Goal: Task Accomplishment & Management: Manage account settings

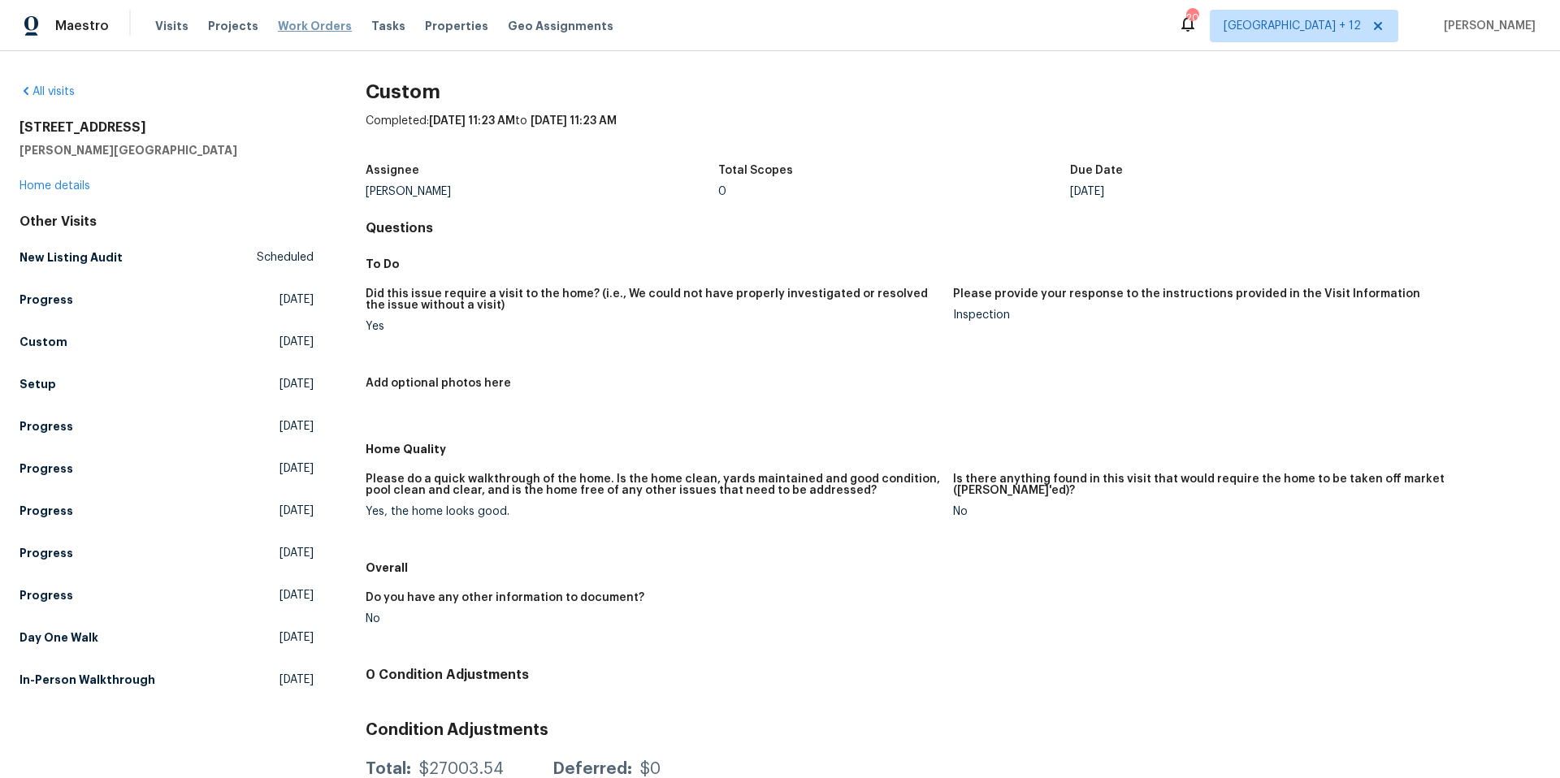
click at [310, 28] on span "Work Orders" at bounding box center [315, 26] width 74 height 16
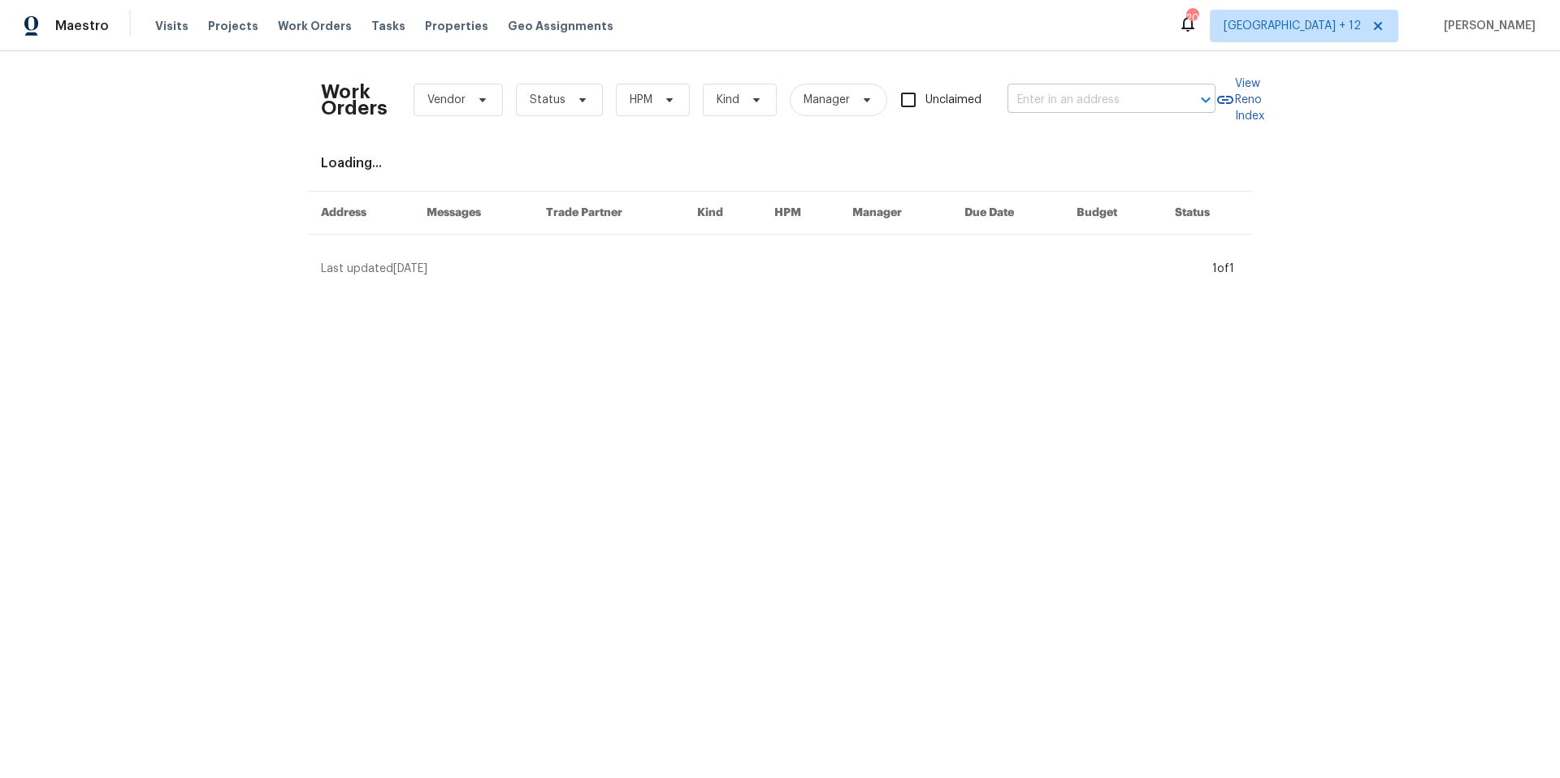
click at [1145, 94] on input "text" at bounding box center [1088, 100] width 162 height 25
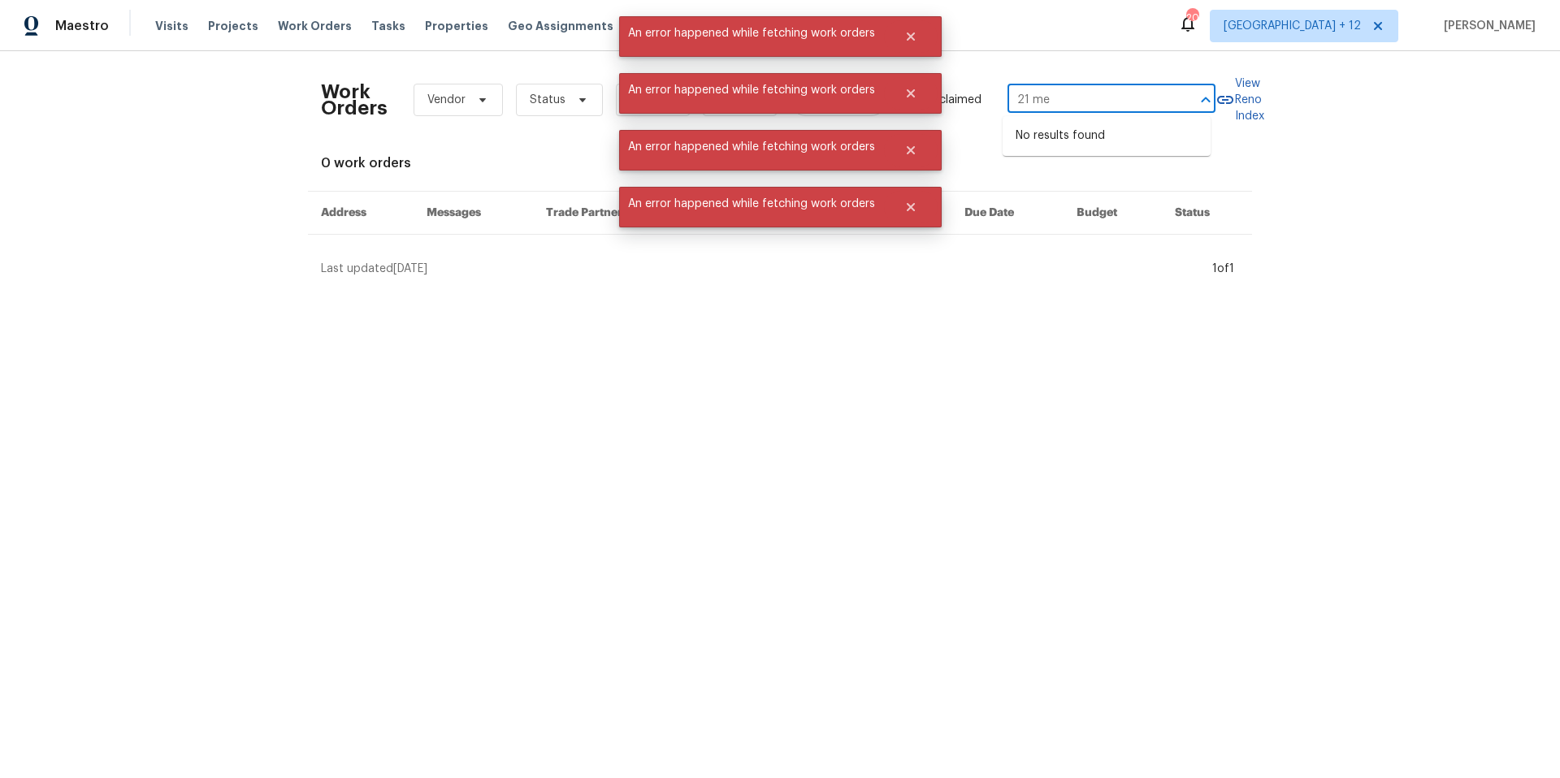
type input "21 me"
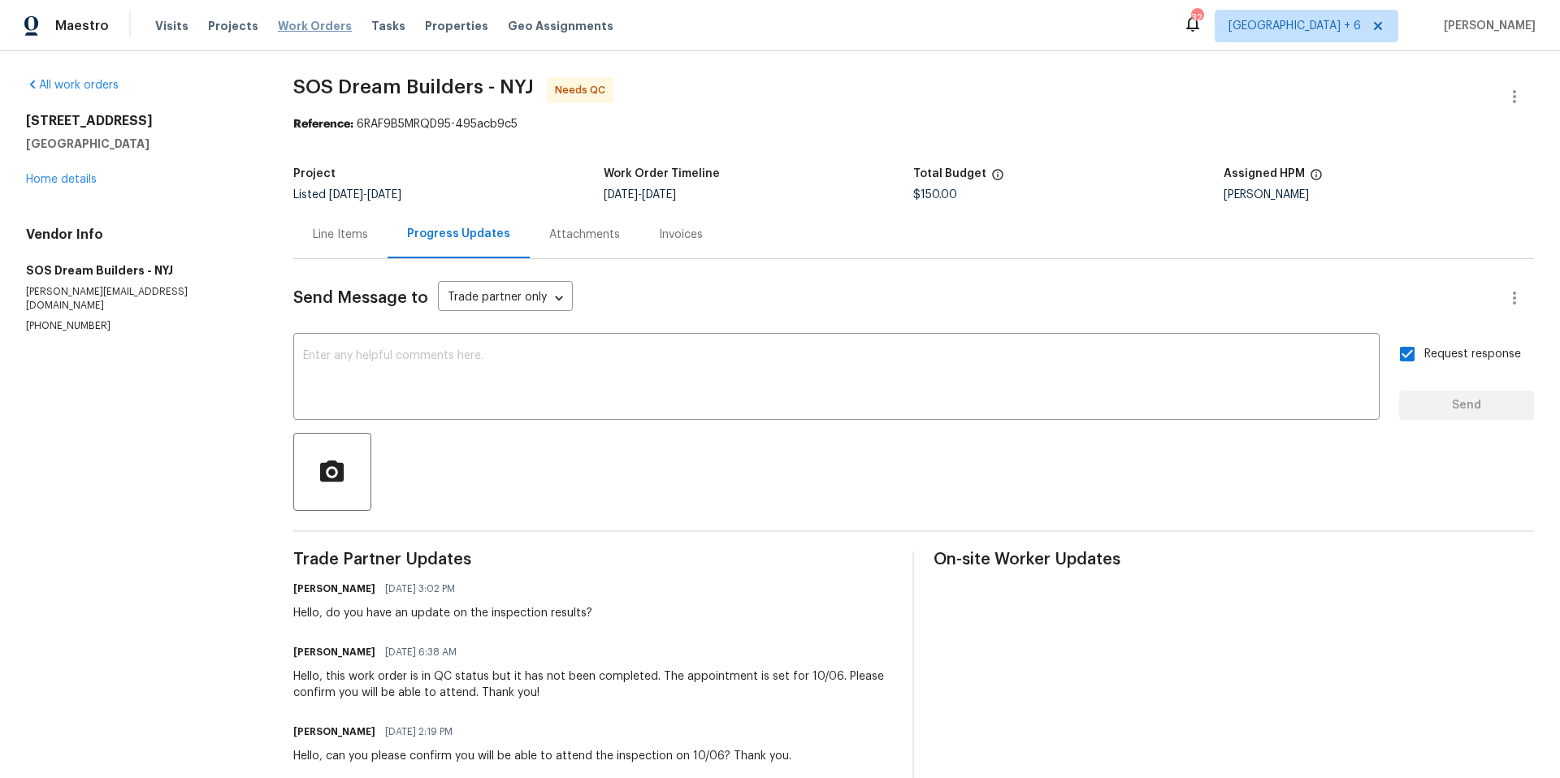
click at [327, 24] on span "Work Orders" at bounding box center [315, 26] width 74 height 16
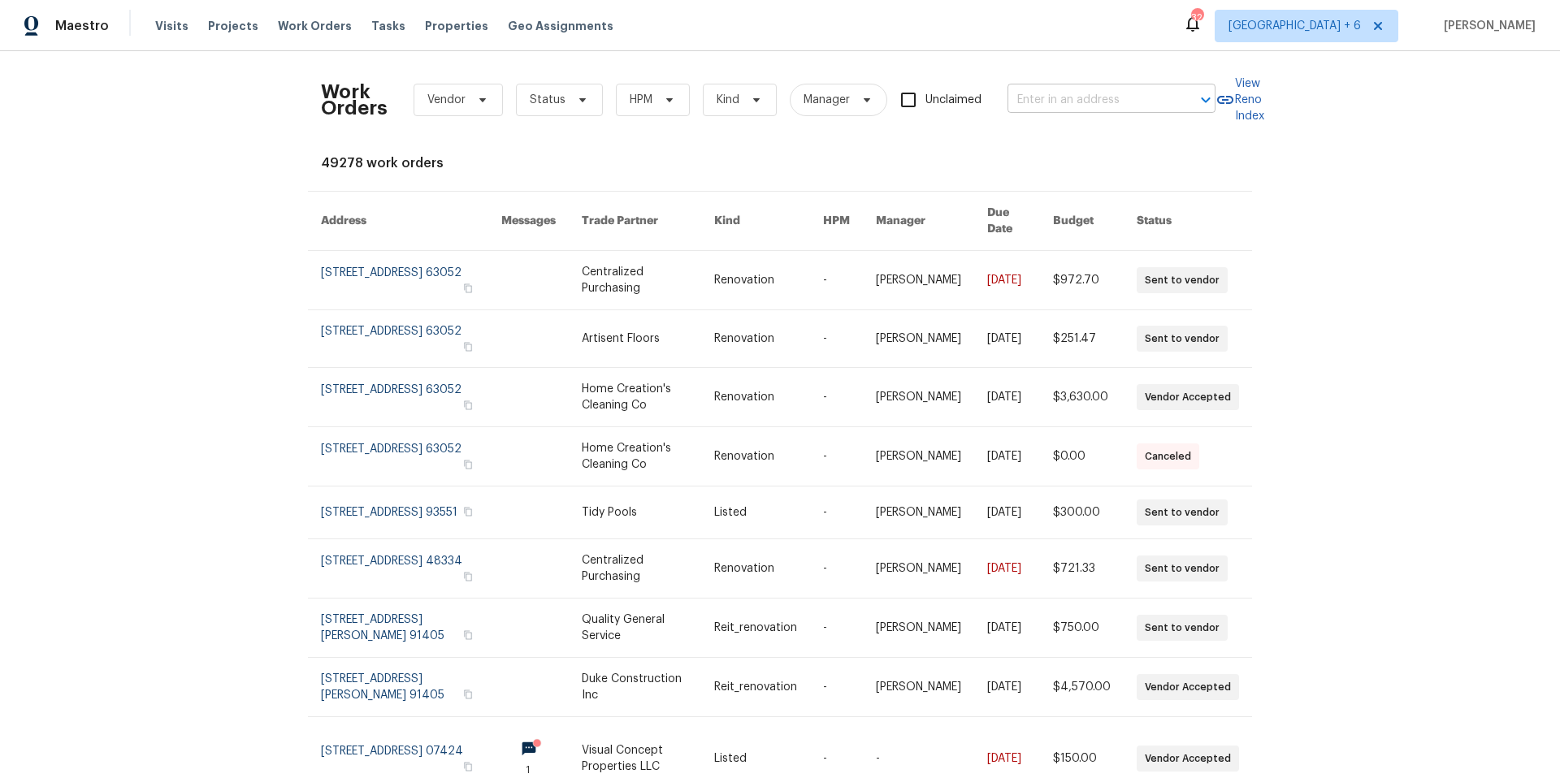
click at [1115, 99] on input "text" at bounding box center [1088, 100] width 162 height 25
type input "21 mea"
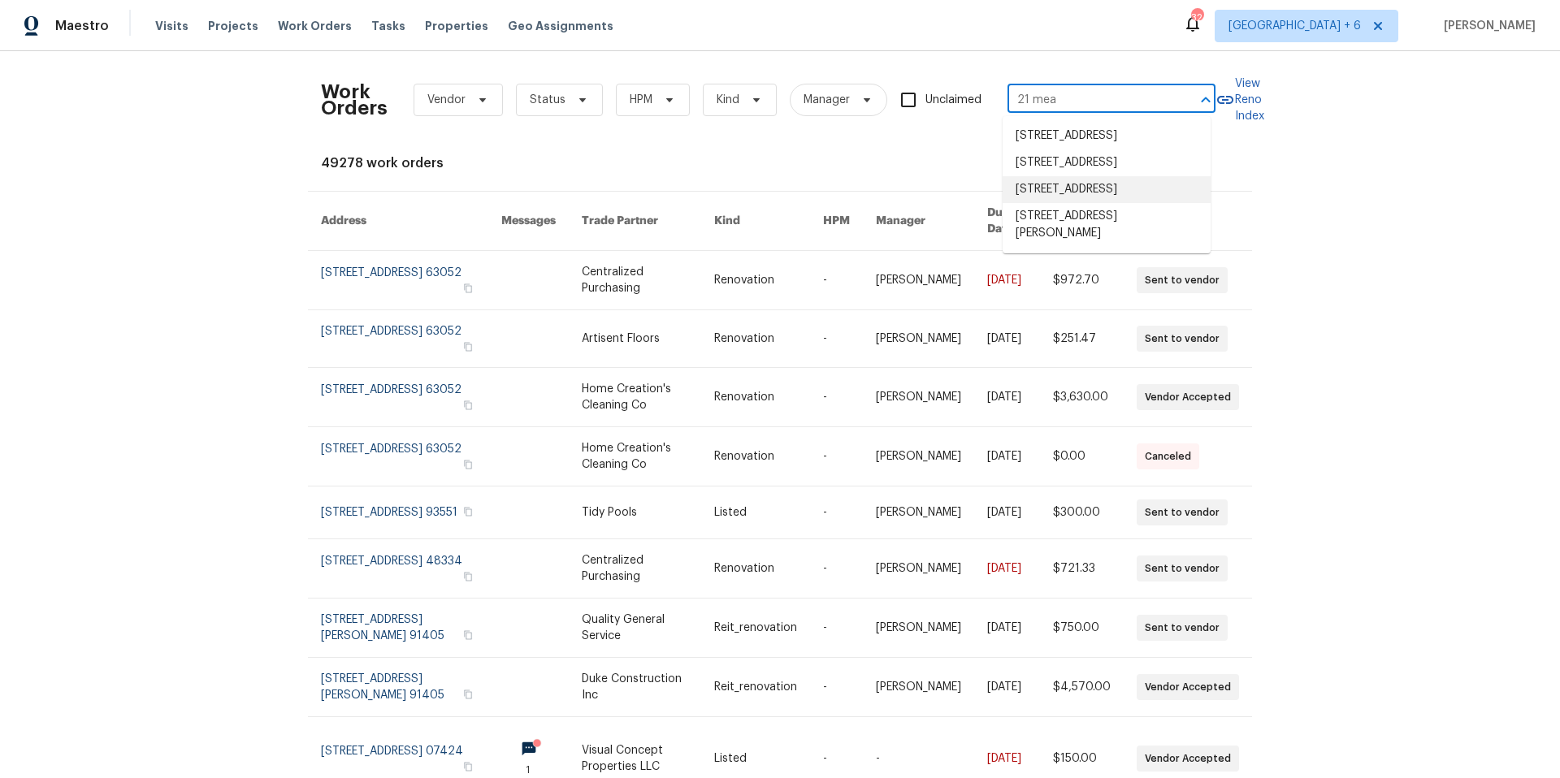
click at [1152, 203] on li "[STREET_ADDRESS]" at bounding box center [1106, 189] width 208 height 27
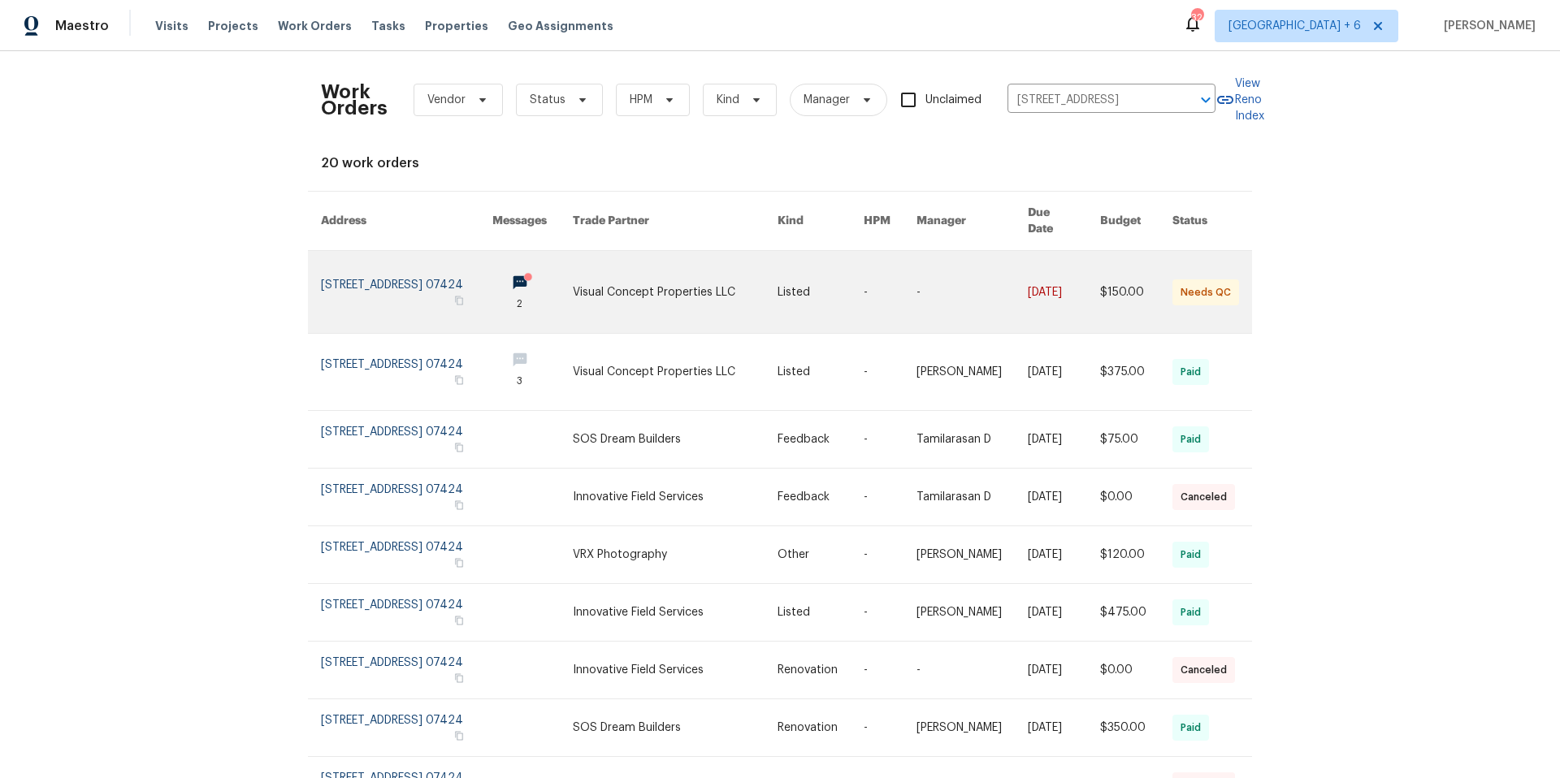
click at [387, 263] on link at bounding box center [406, 292] width 171 height 82
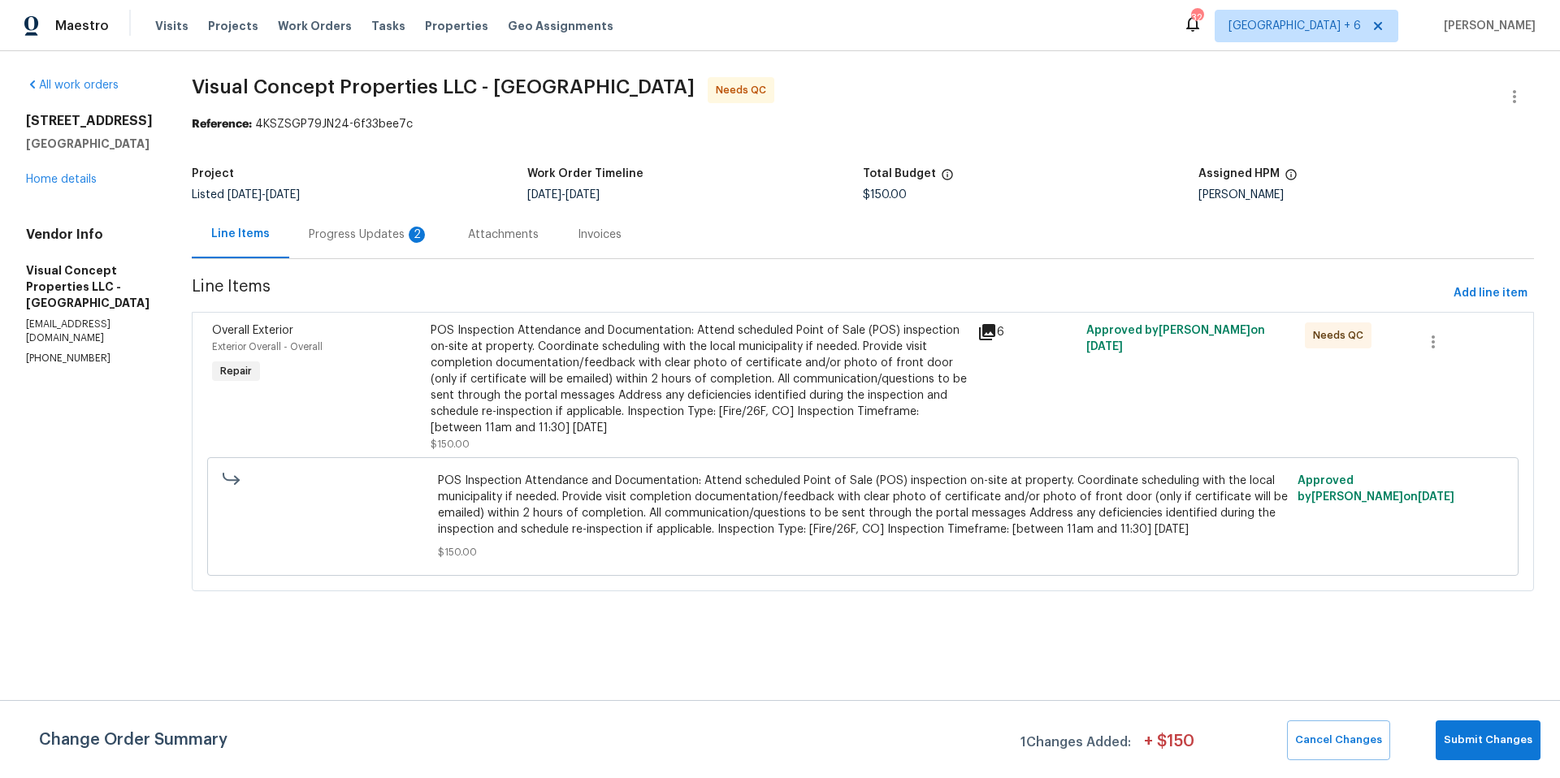
click at [399, 240] on div "Progress Updates 2" at bounding box center [369, 235] width 120 height 16
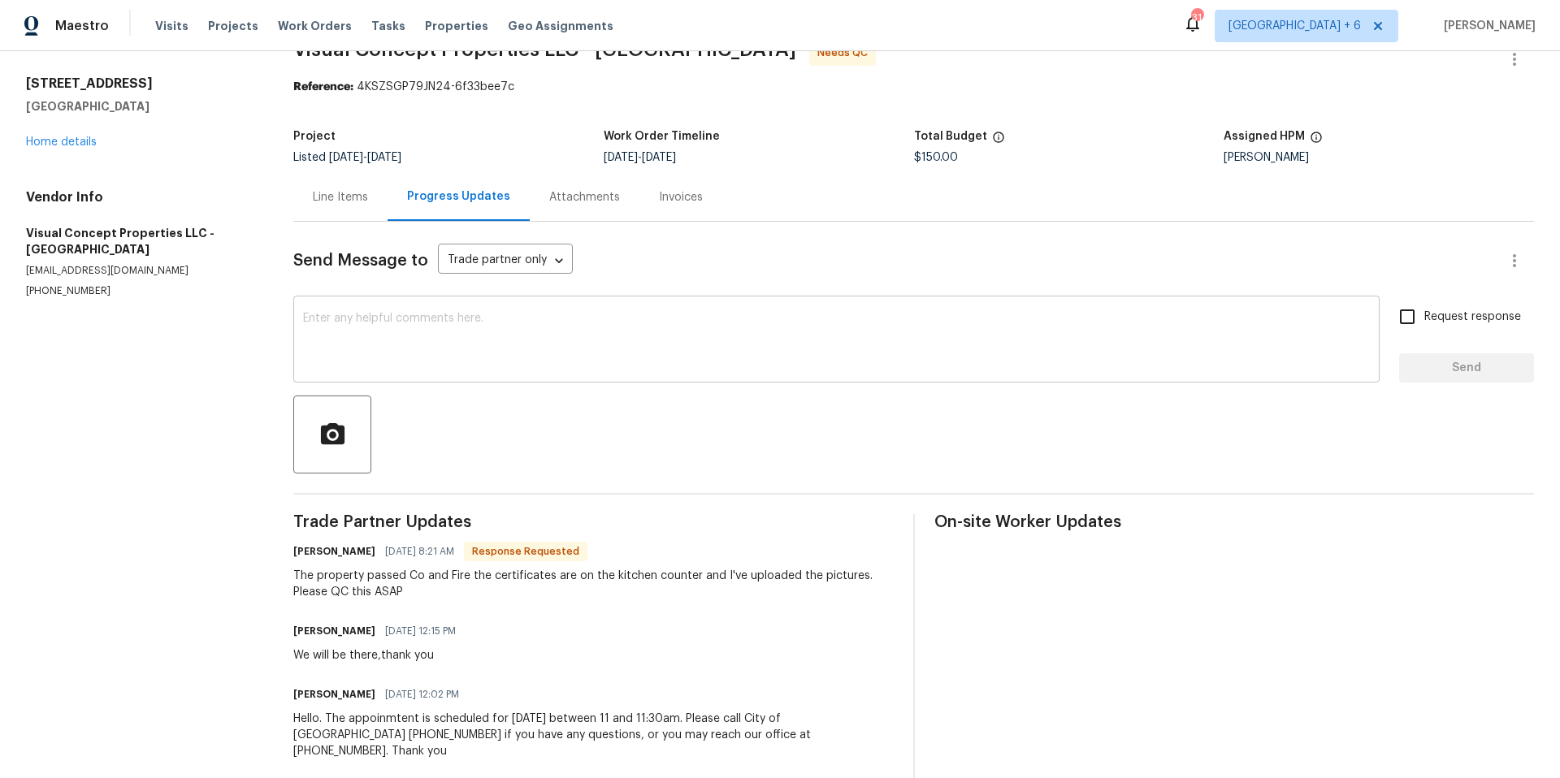
scroll to position [41, 0]
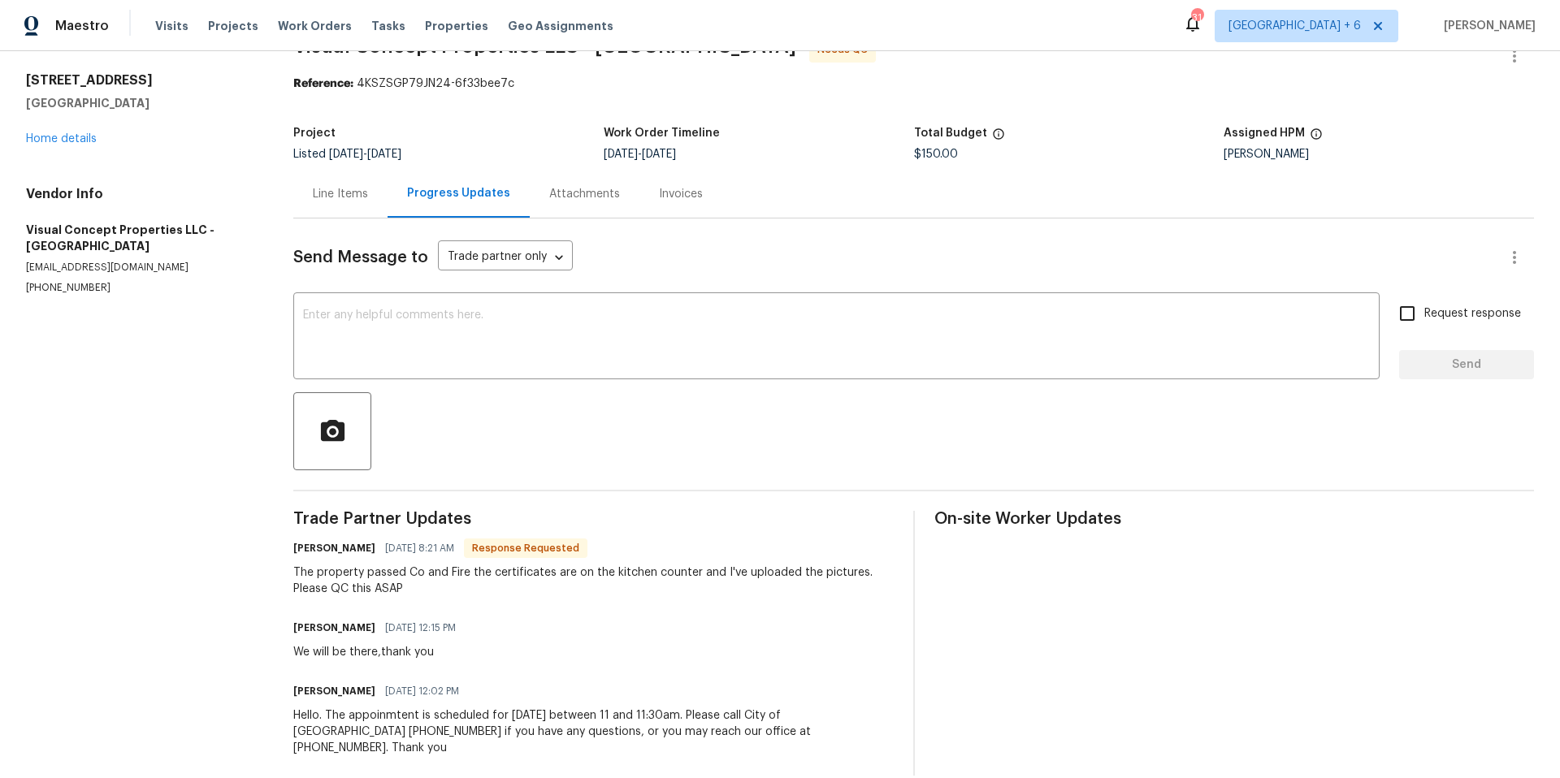
click at [593, 192] on div "Attachments" at bounding box center [584, 194] width 71 height 16
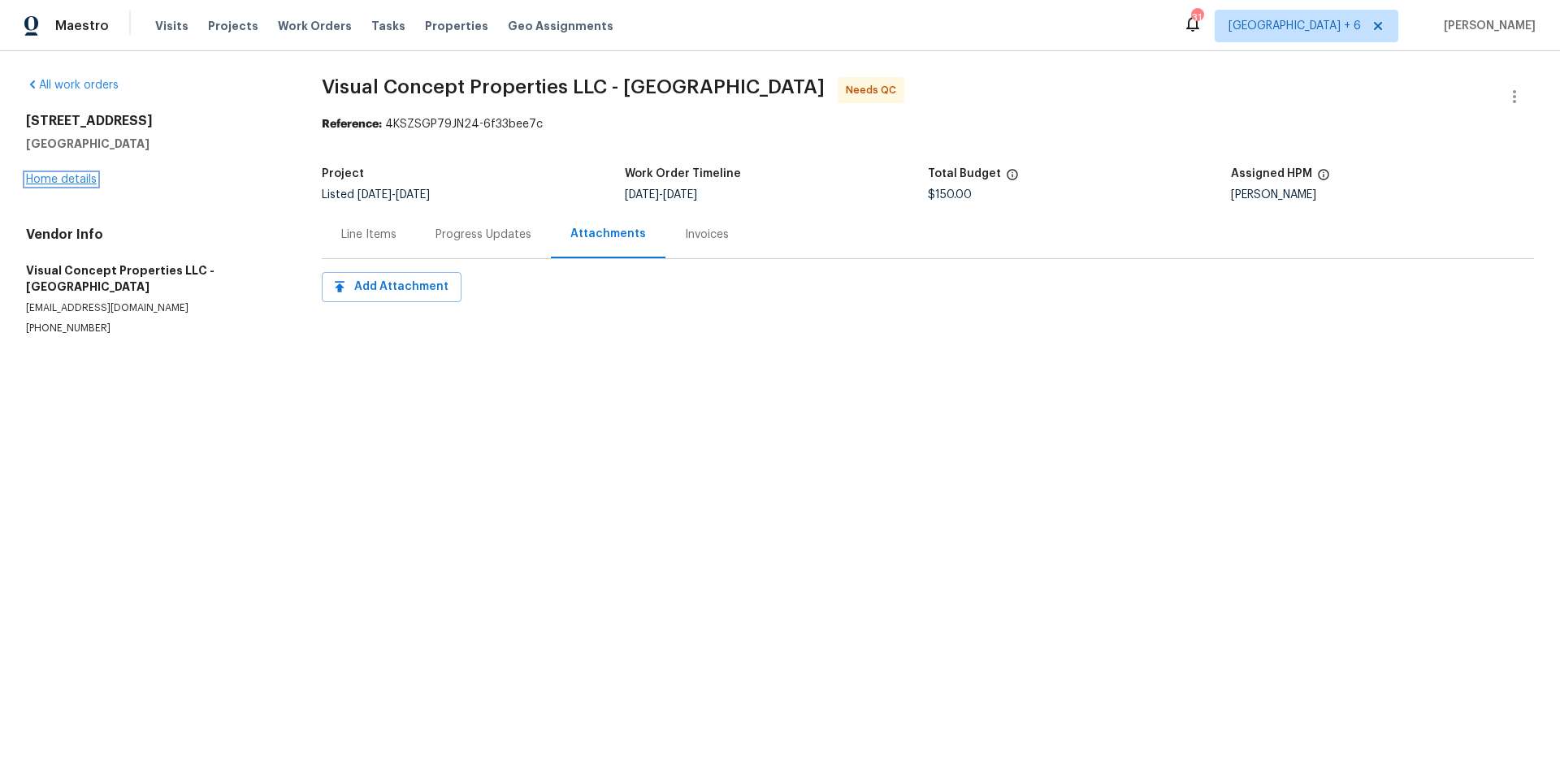
click at [68, 182] on link "Home details" at bounding box center [61, 179] width 71 height 11
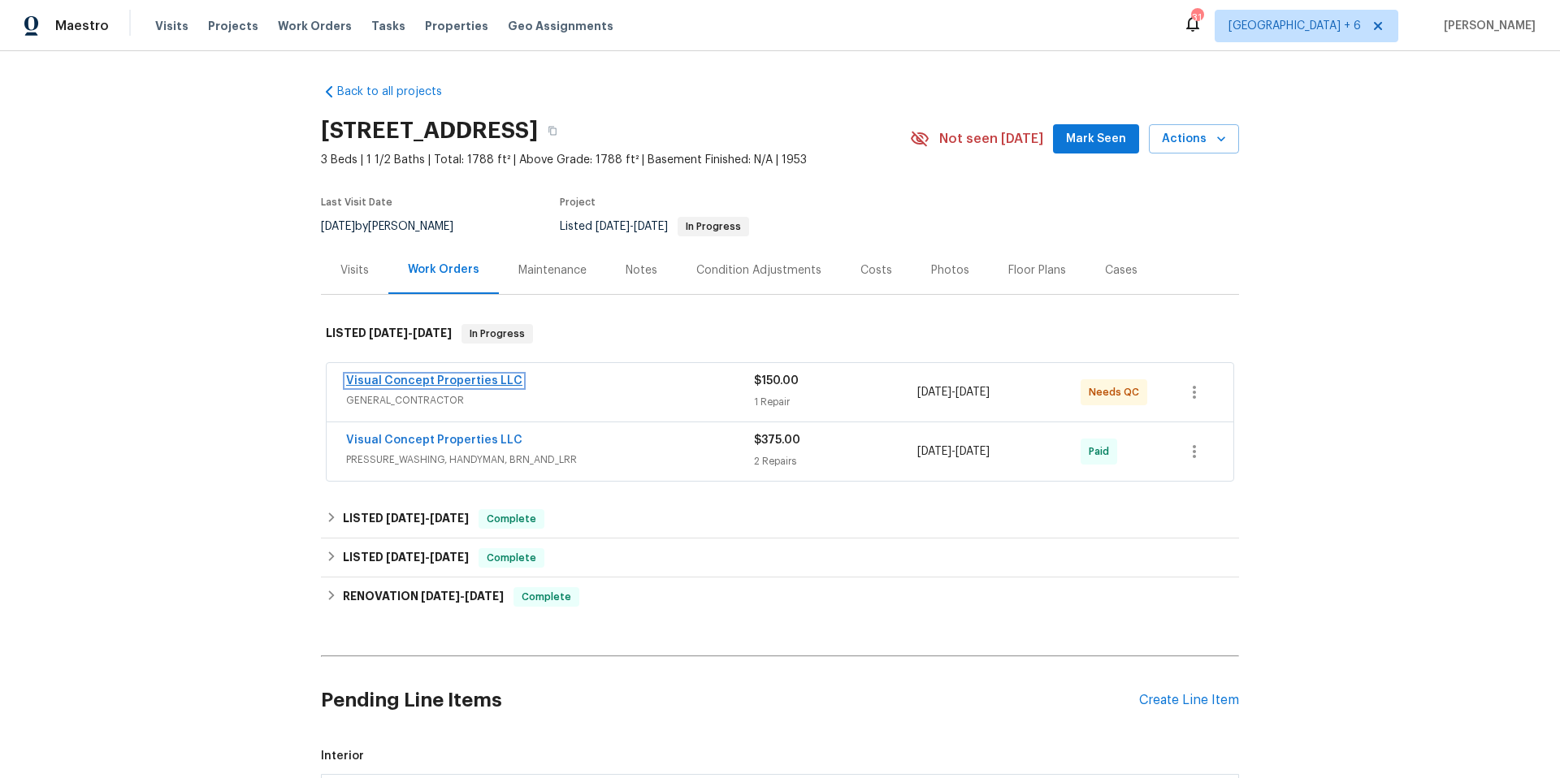
click at [435, 379] on link "Visual Concept Properties LLC" at bounding box center [434, 380] width 176 height 11
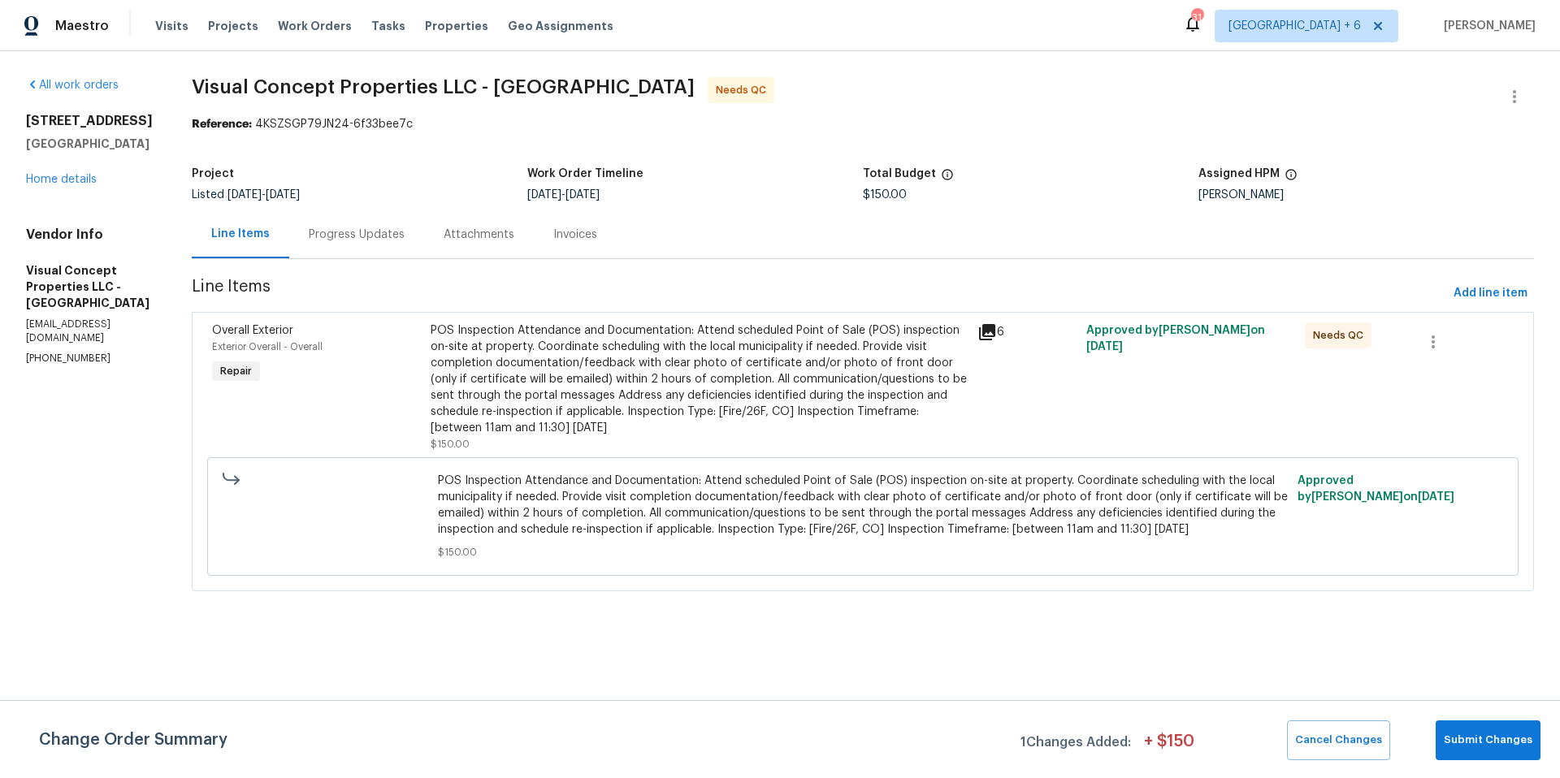
click at [984, 332] on icon at bounding box center [987, 332] width 16 height 16
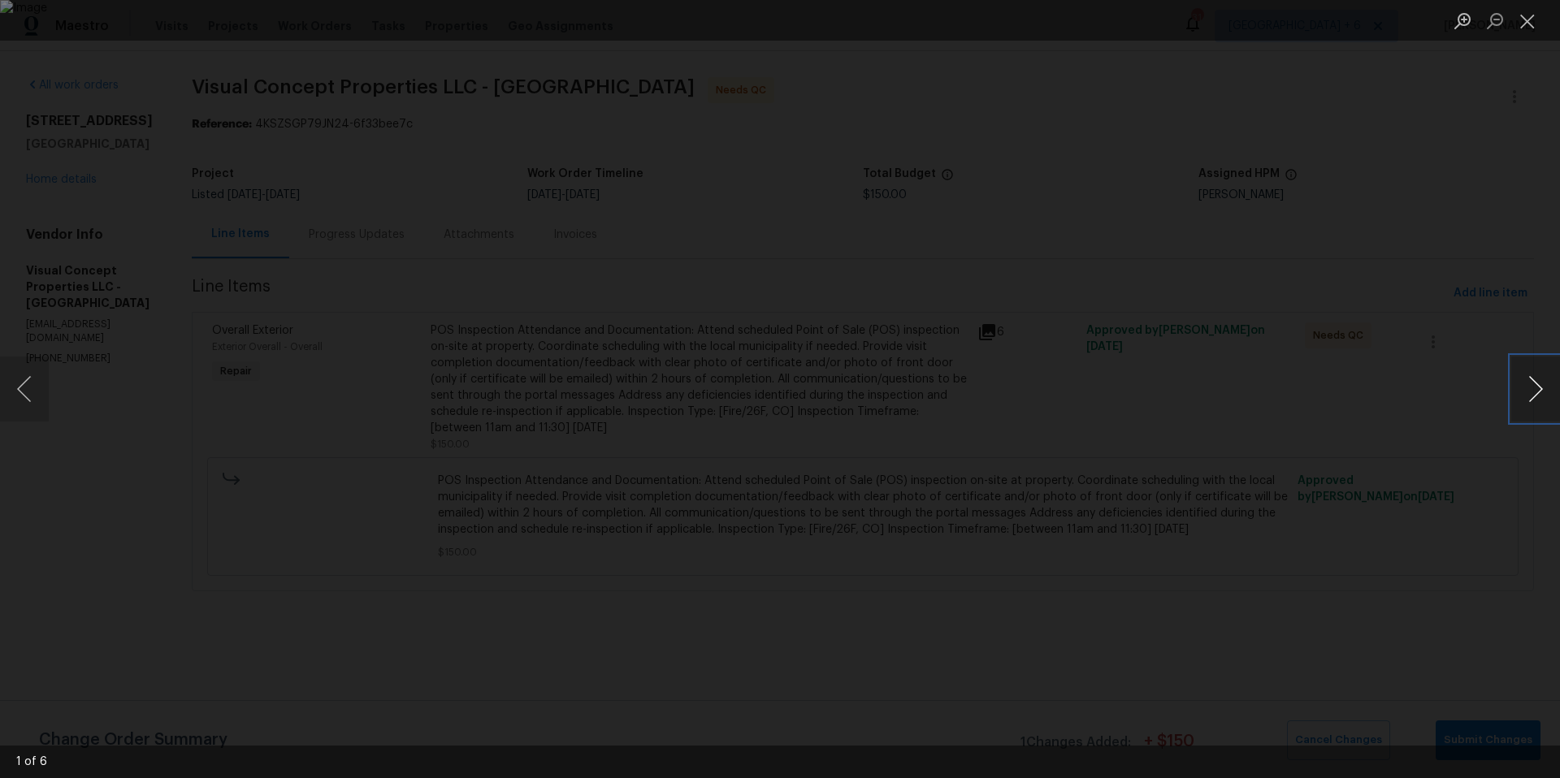
click at [1539, 381] on button "Next image" at bounding box center [1535, 389] width 49 height 65
click at [1530, 385] on button "Next image" at bounding box center [1535, 389] width 49 height 65
click at [1528, 376] on button "Next image" at bounding box center [1535, 389] width 49 height 65
click at [1526, 383] on button "Next image" at bounding box center [1535, 389] width 49 height 65
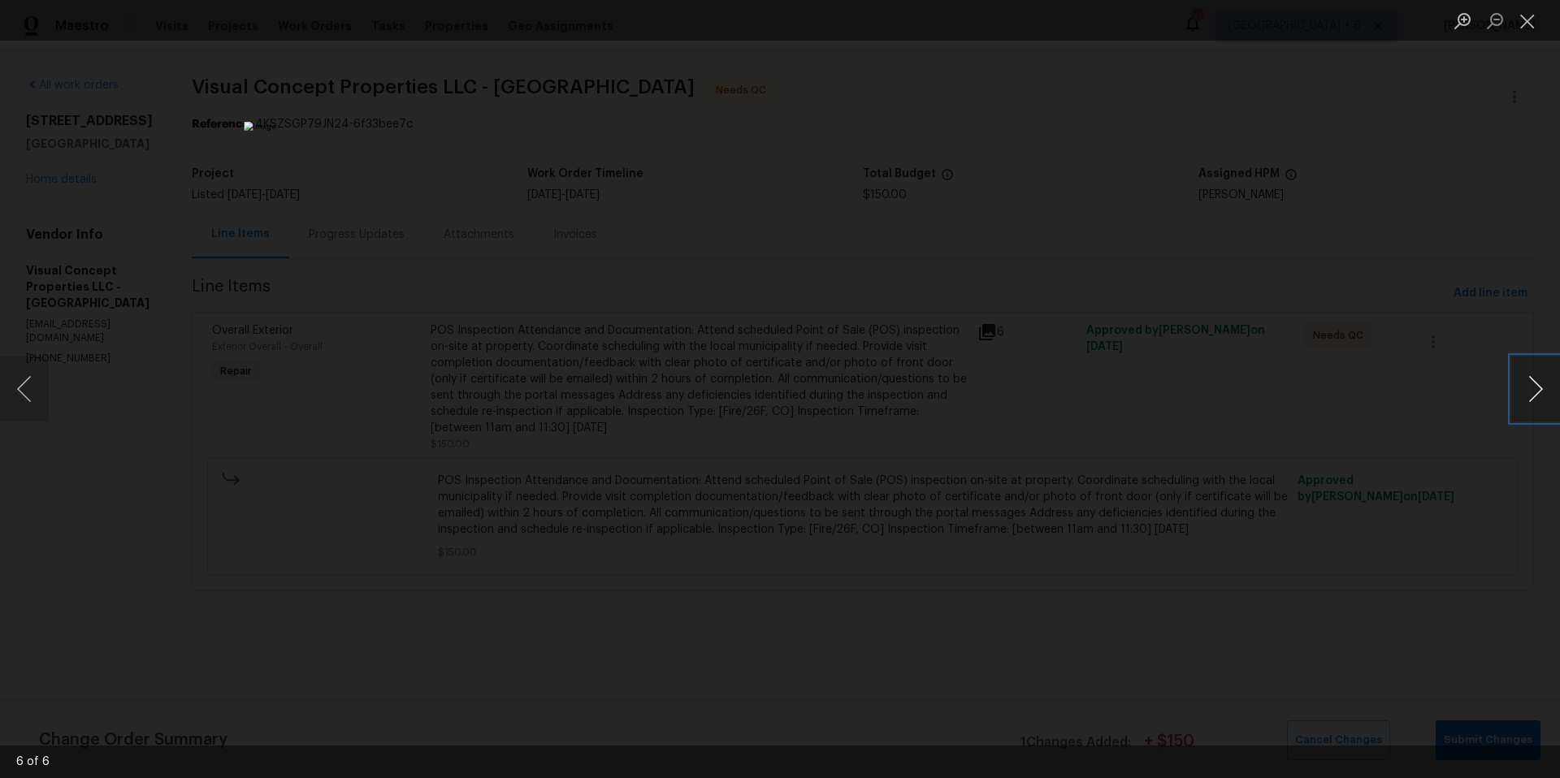
click at [1522, 371] on button "Next image" at bounding box center [1535, 389] width 49 height 65
click at [1534, 14] on button "Close lightbox" at bounding box center [1527, 20] width 32 height 28
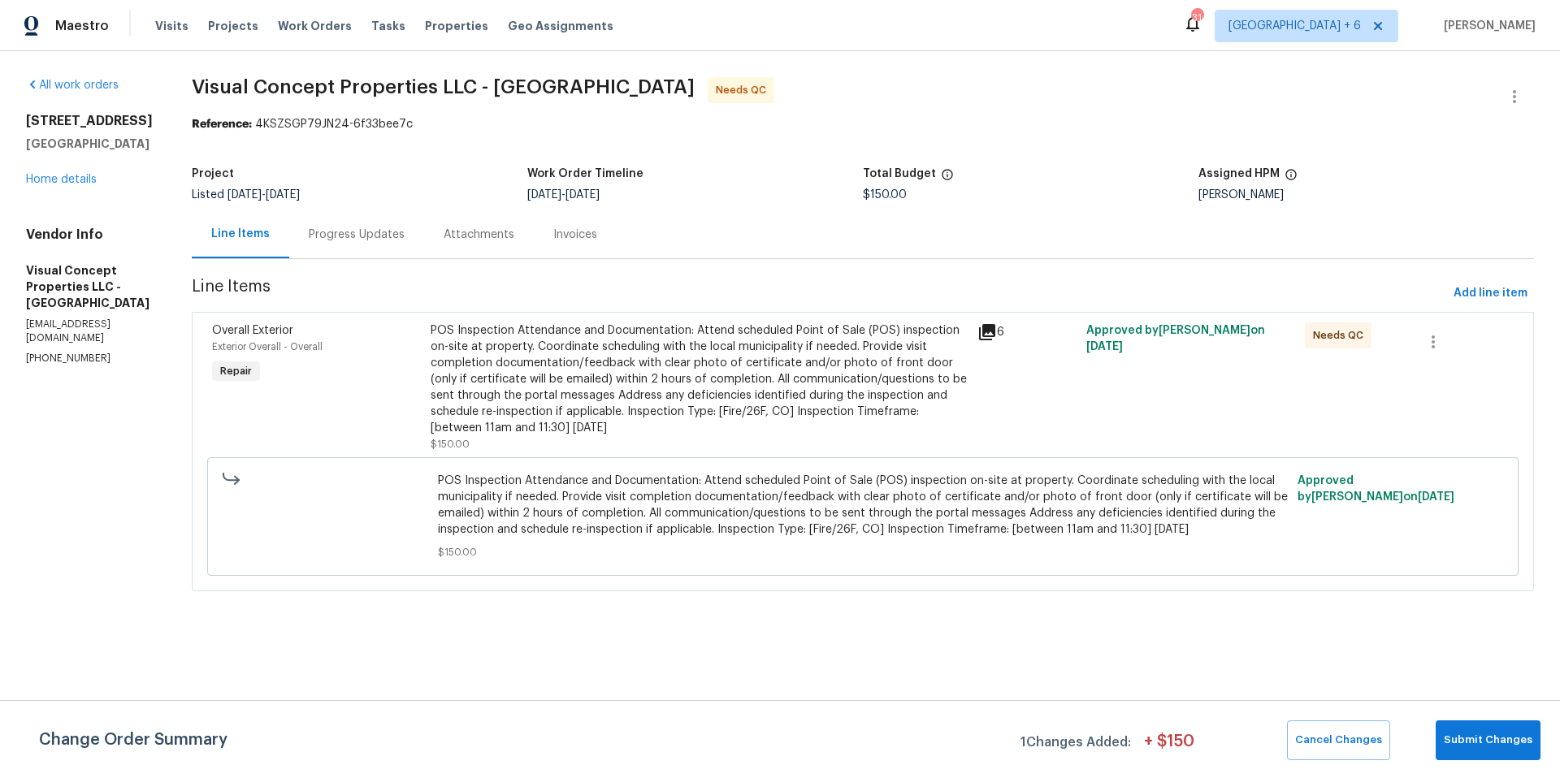
click at [891, 344] on div "POS Inspection Attendance and Documentation: Attend scheduled Point of Sale (PO…" at bounding box center [699, 380] width 537 height 114
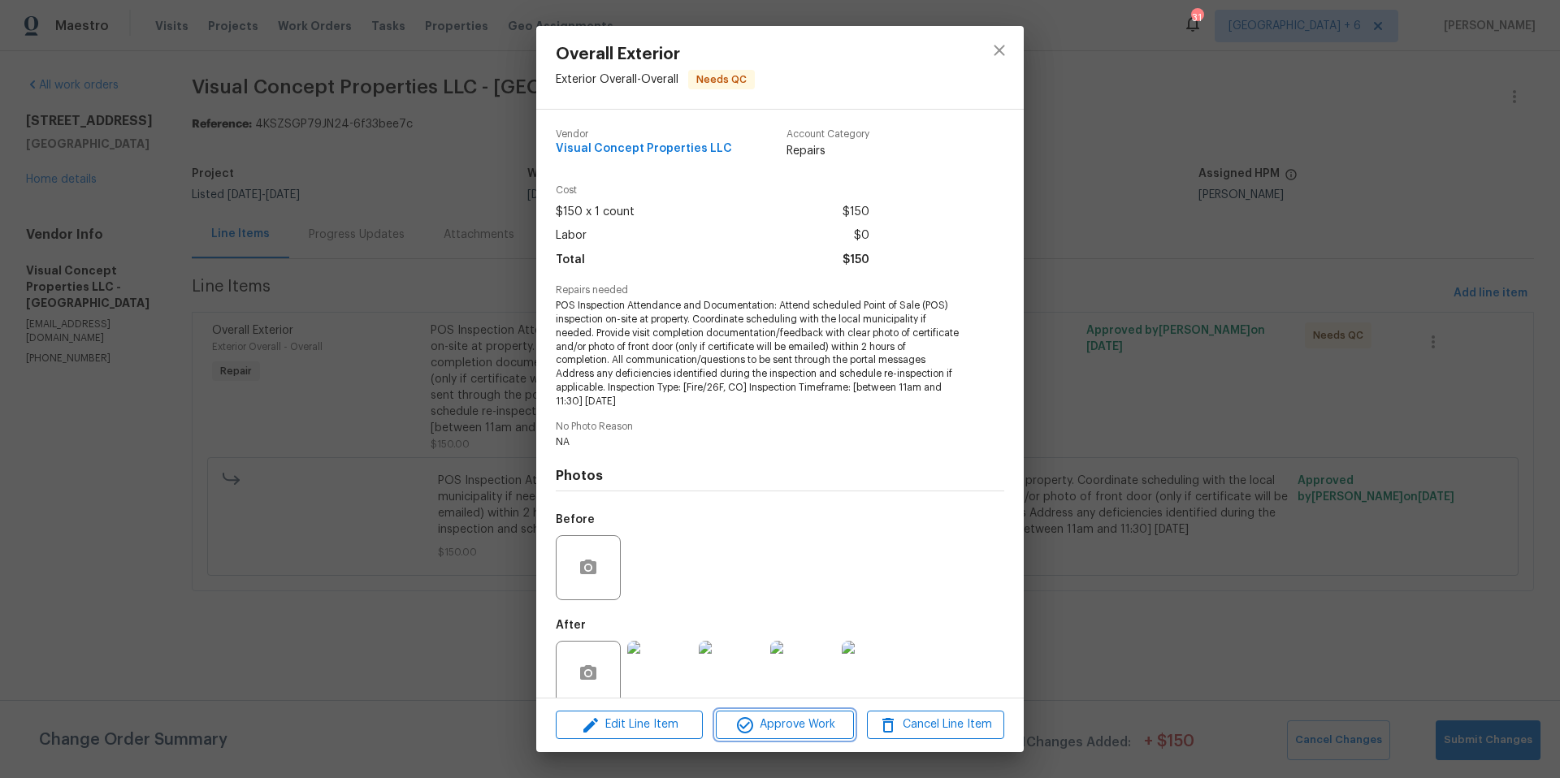
click at [782, 727] on span "Approve Work" at bounding box center [785, 725] width 128 height 20
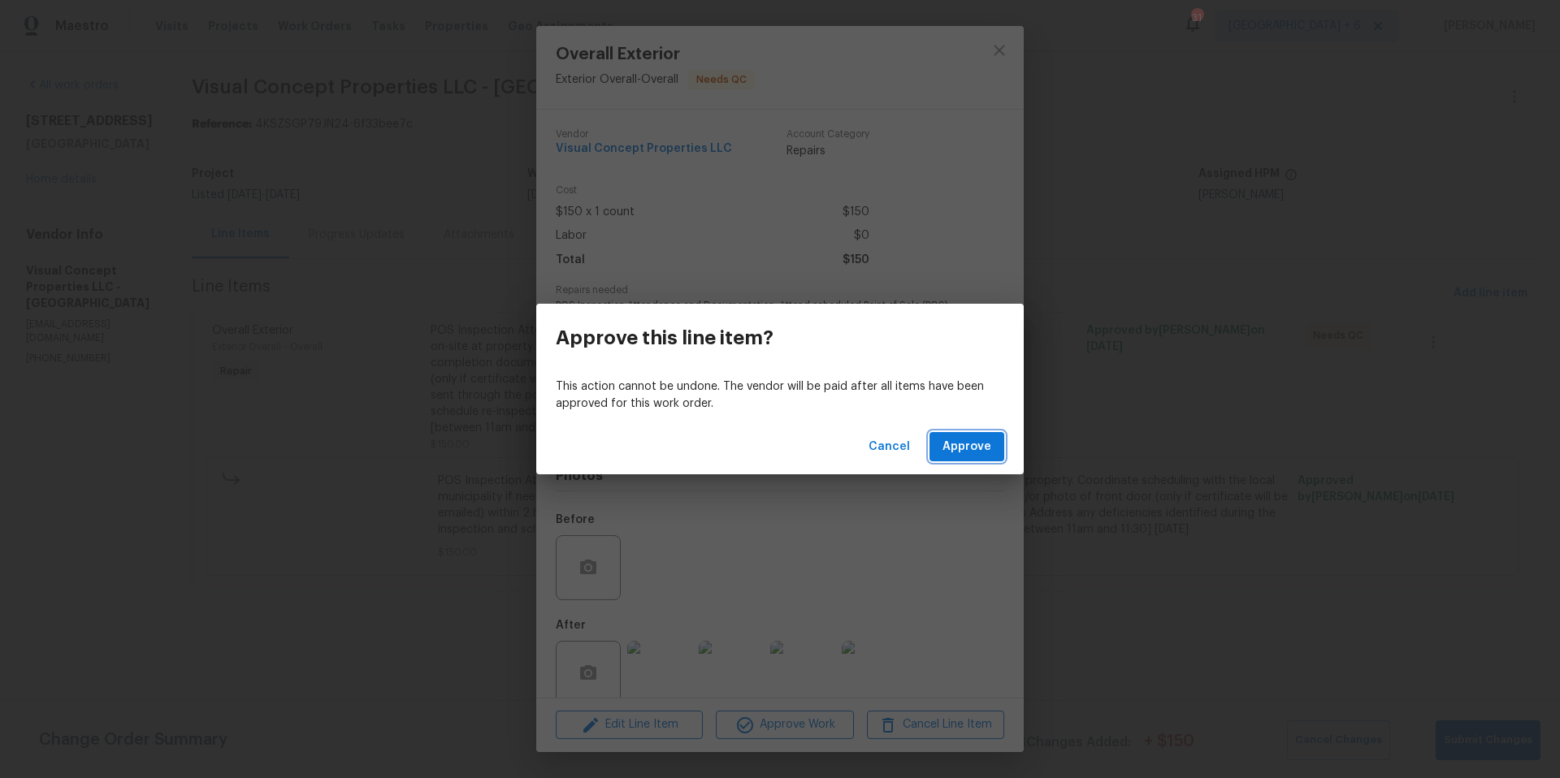
click at [962, 457] on span "Approve" at bounding box center [966, 447] width 49 height 20
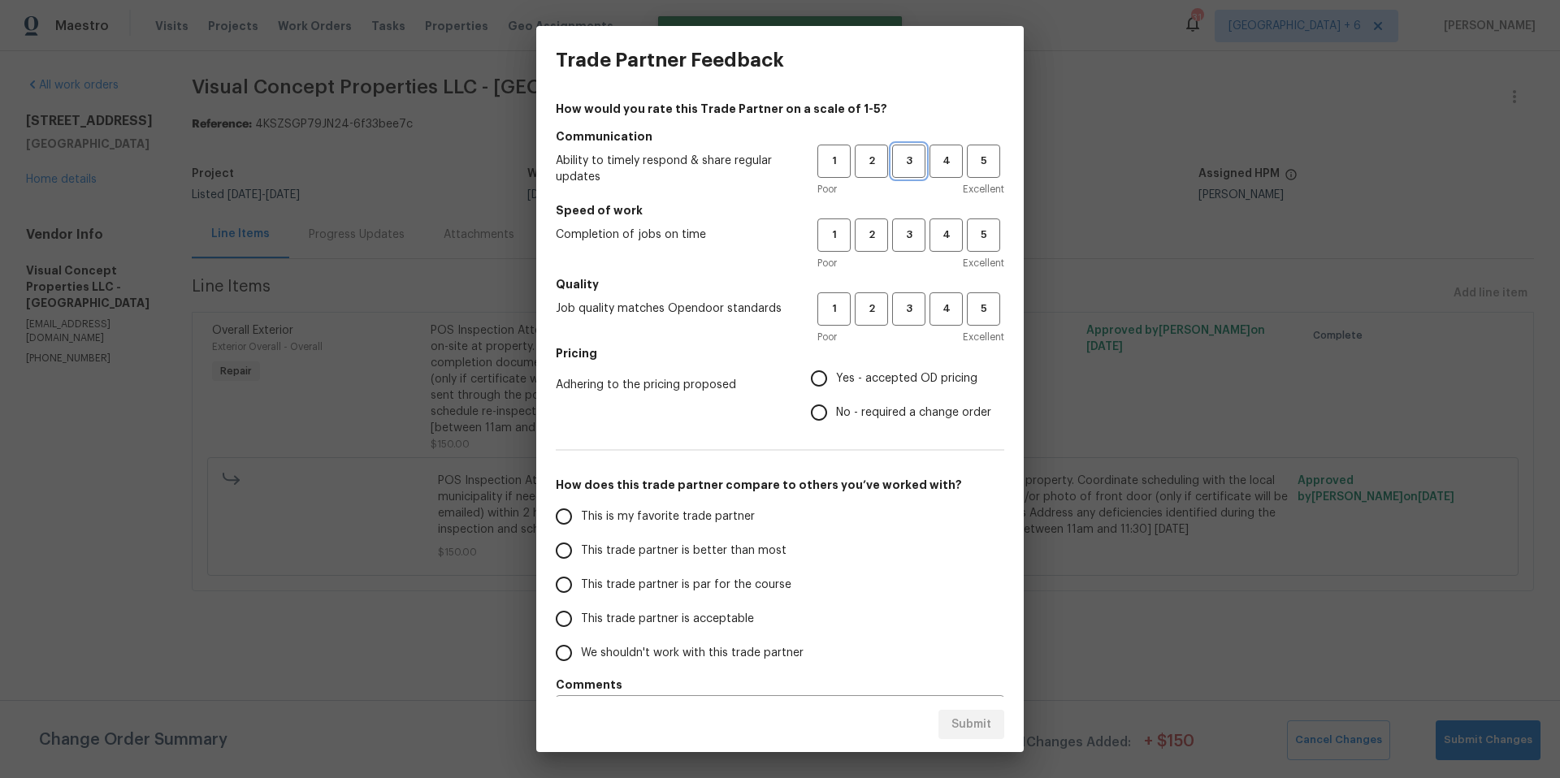
click at [898, 163] on span "3" at bounding box center [909, 161] width 30 height 19
click at [903, 235] on span "3" at bounding box center [909, 235] width 30 height 19
click at [904, 290] on h5 "Quality" at bounding box center [780, 284] width 448 height 16
click at [905, 300] on span "3" at bounding box center [909, 309] width 30 height 19
click at [814, 378] on input "Yes - accepted OD pricing" at bounding box center [819, 378] width 34 height 34
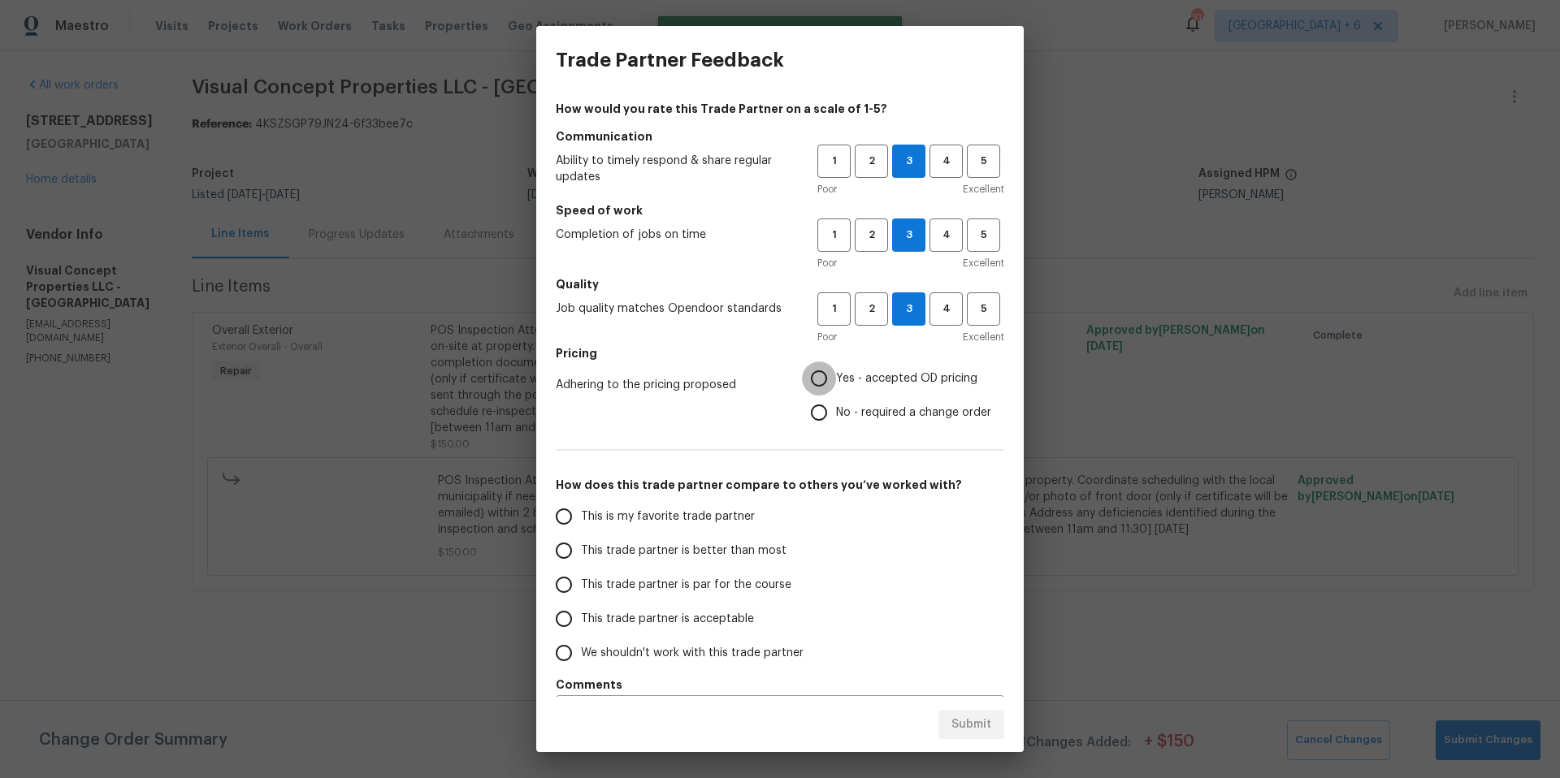
radio input "true"
click at [562, 552] on input "This trade partner is better than most" at bounding box center [564, 551] width 34 height 34
drag, startPoint x: 958, startPoint y: 728, endPoint x: 894, endPoint y: 608, distance: 136.3
click at [958, 727] on span "Submit" at bounding box center [971, 725] width 40 height 20
radio input "true"
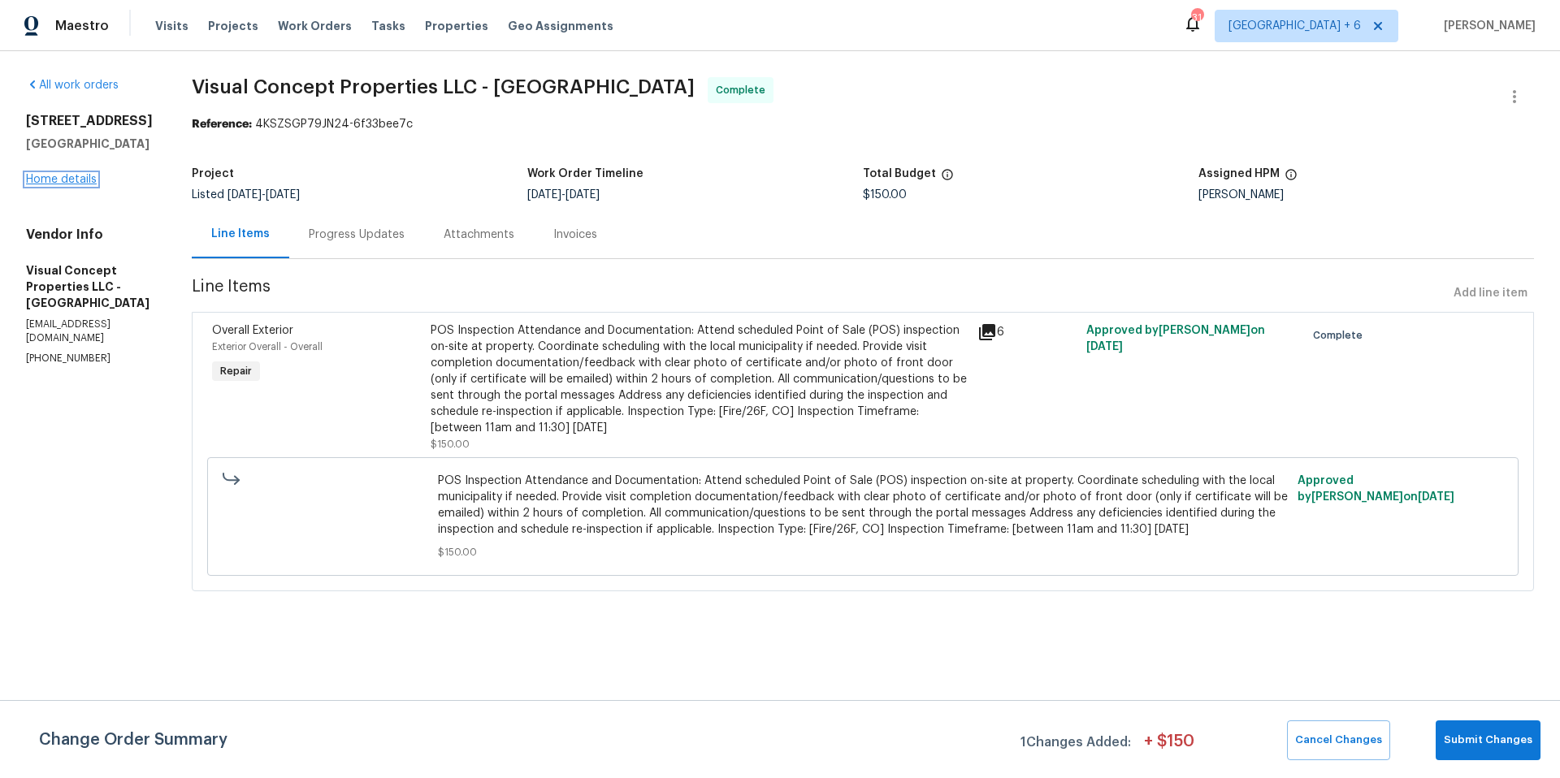
click at [58, 176] on link "Home details" at bounding box center [61, 179] width 71 height 11
